Goal: Transaction & Acquisition: Obtain resource

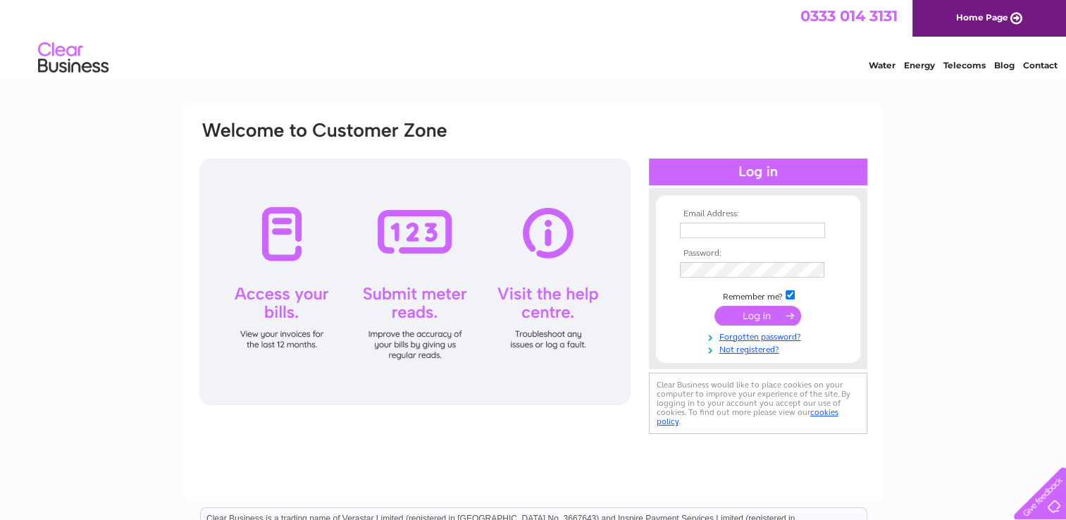
type input "parkash_sons@outlook.com"
click at [770, 309] on input "submit" at bounding box center [758, 316] width 87 height 20
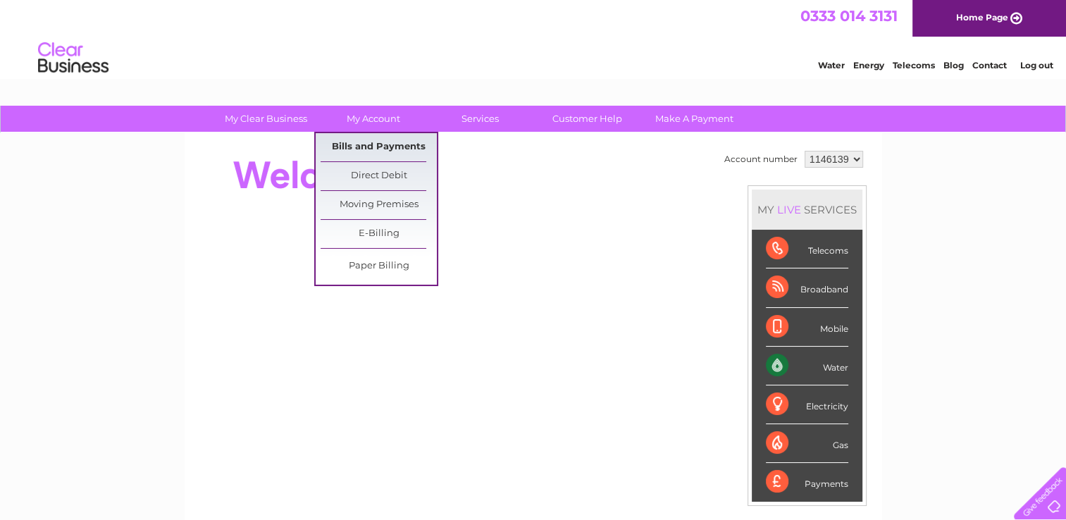
click at [387, 144] on link "Bills and Payments" at bounding box center [379, 147] width 116 height 28
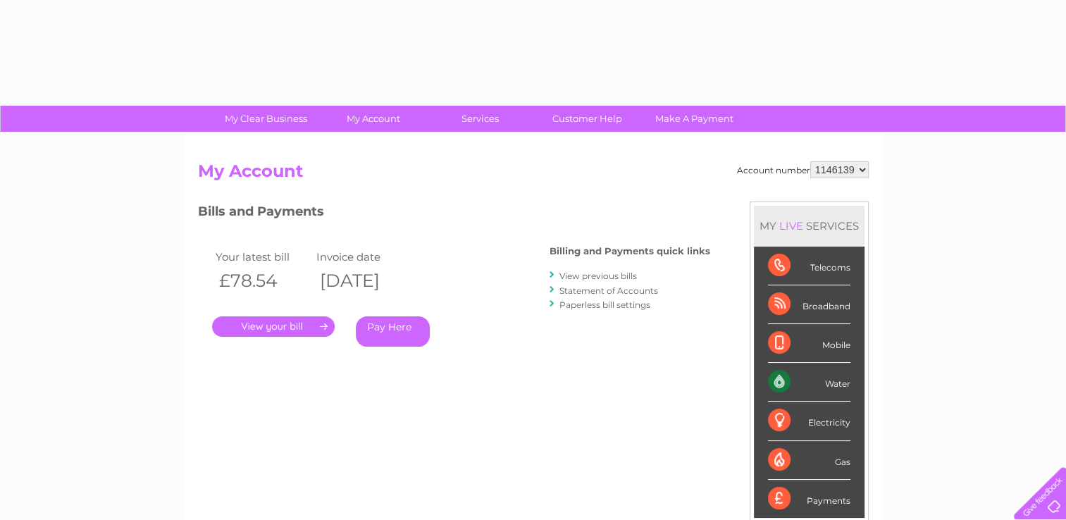
click at [301, 327] on link "." at bounding box center [273, 326] width 123 height 20
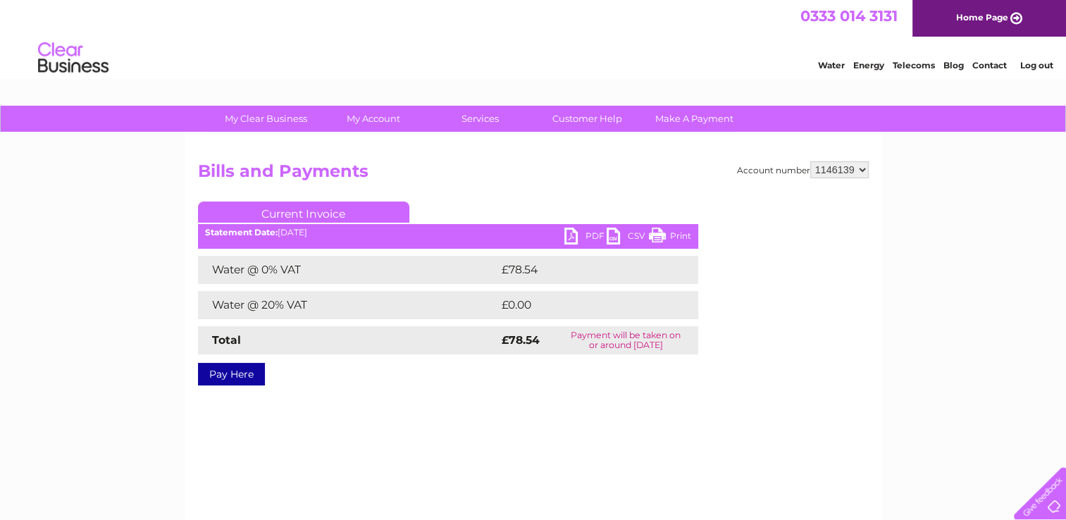
click at [569, 235] on link "PDF" at bounding box center [586, 238] width 42 height 20
